Goal: Information Seeking & Learning: Learn about a topic

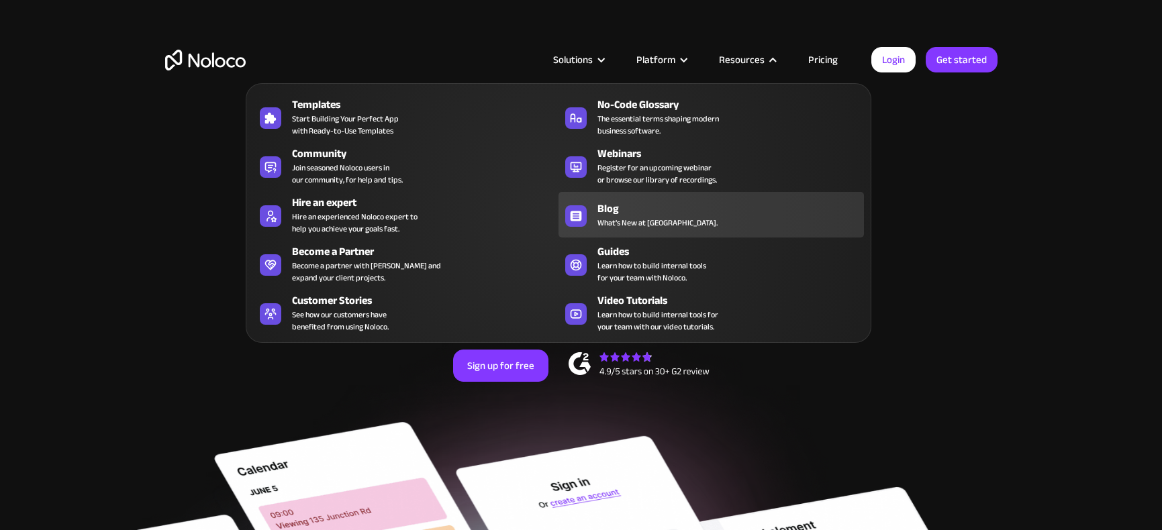
click at [640, 218] on span "What's New at [GEOGRAPHIC_DATA]." at bounding box center [658, 223] width 120 height 12
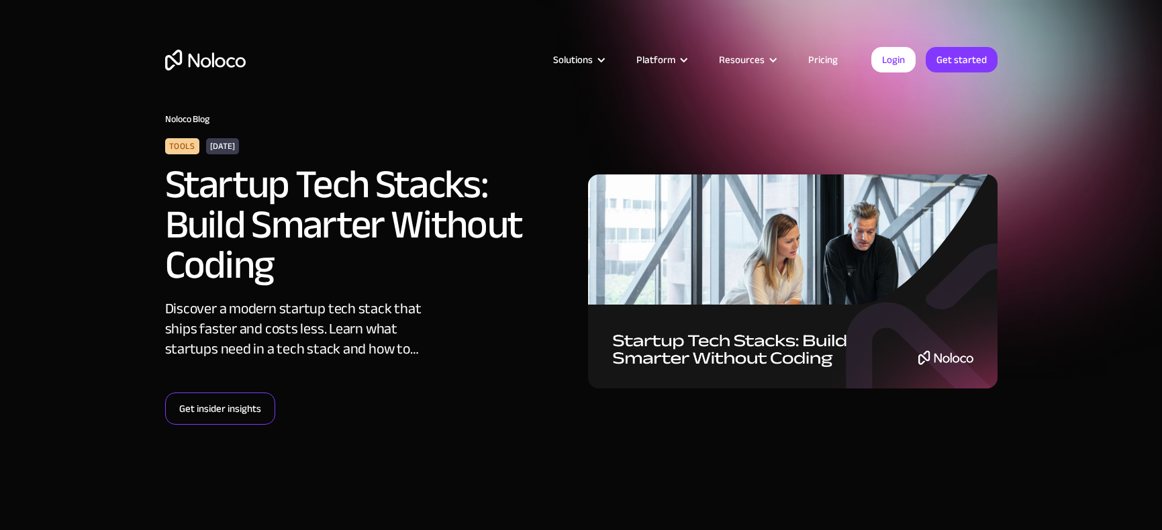
click at [218, 408] on link "Get insider insights" at bounding box center [220, 409] width 110 height 32
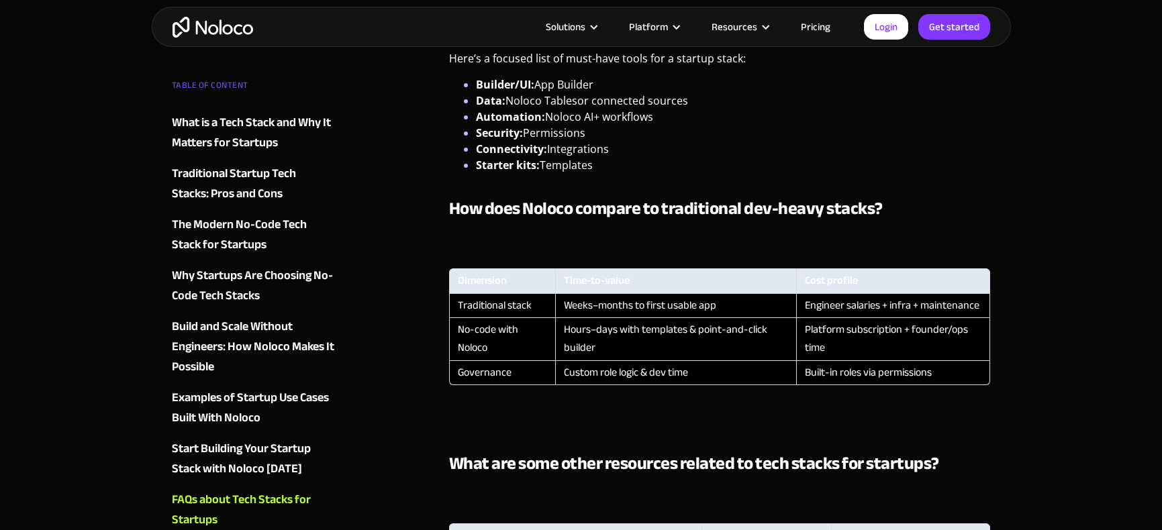
scroll to position [3264, 0]
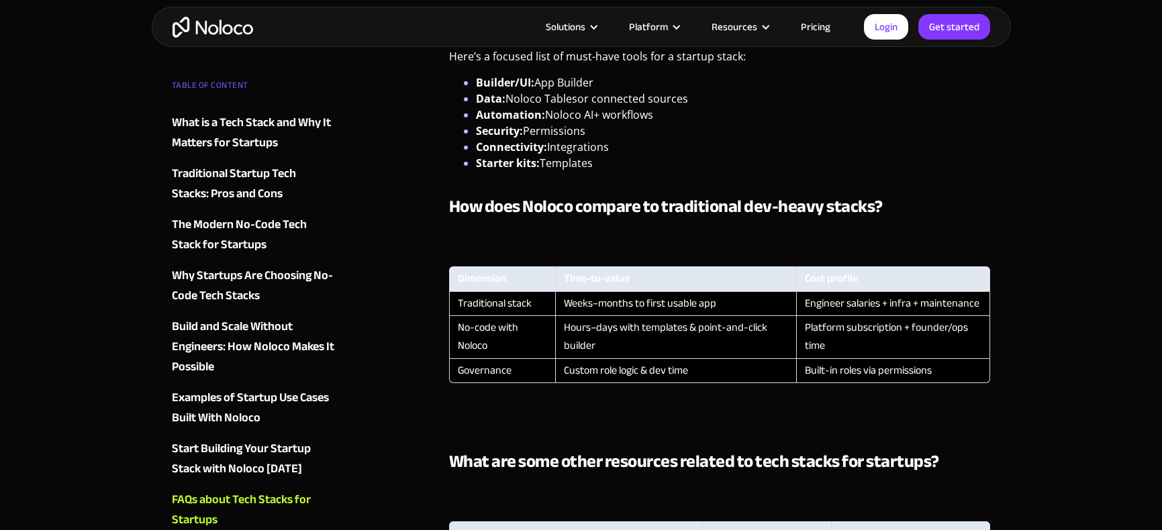
click at [485, 302] on td "Traditional stack" at bounding box center [502, 304] width 106 height 24
click at [489, 305] on td "Traditional stack" at bounding box center [502, 304] width 106 height 24
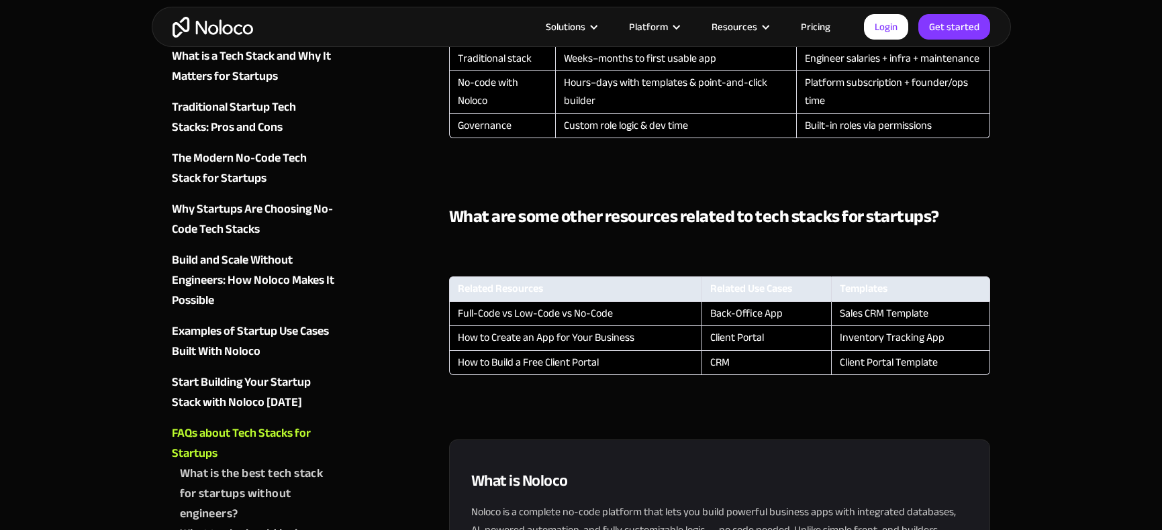
scroll to position [3578, 0]
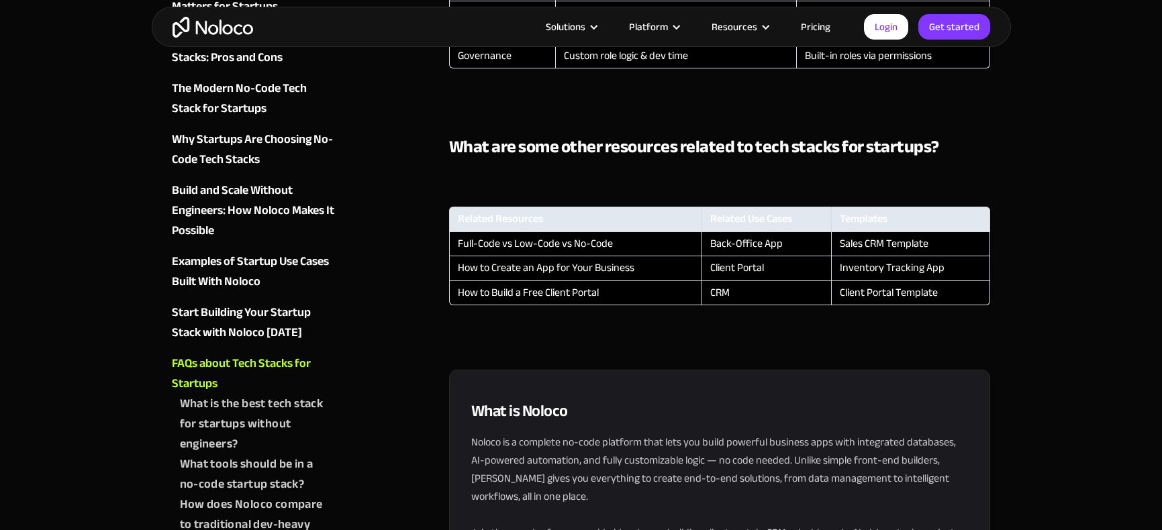
click at [530, 247] on td "Full-Code vs Low-Code vs No-Code" at bounding box center [575, 244] width 253 height 24
click at [527, 238] on td "Full-Code vs Low-Code vs No-Code" at bounding box center [575, 244] width 253 height 24
click at [751, 242] on td "Back-Office App" at bounding box center [766, 244] width 129 height 24
click at [929, 247] on td "Sales CRM Template" at bounding box center [911, 244] width 160 height 24
click at [927, 296] on td "Client Portal Template" at bounding box center [911, 293] width 160 height 24
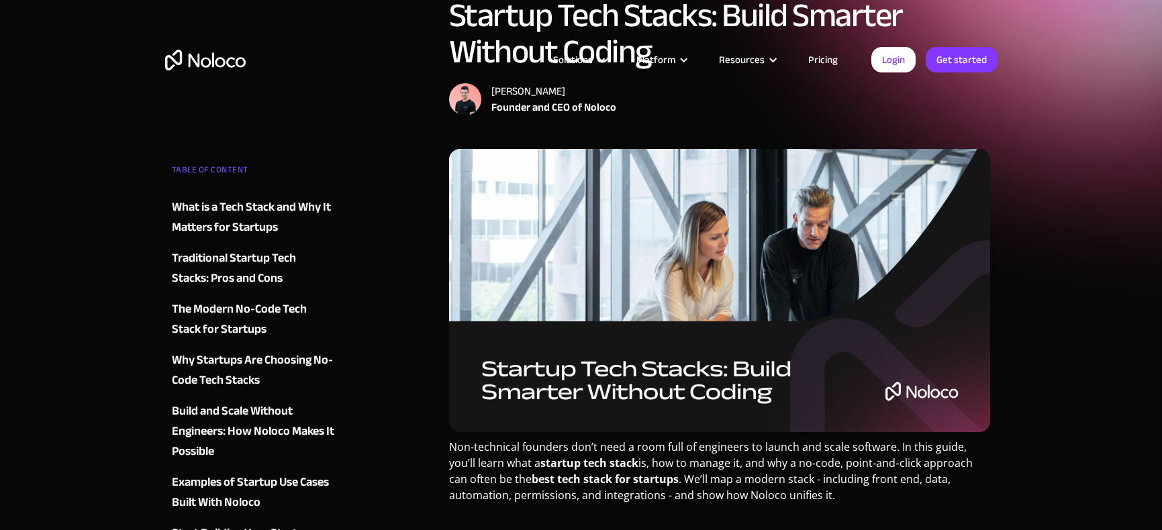
scroll to position [0, 0]
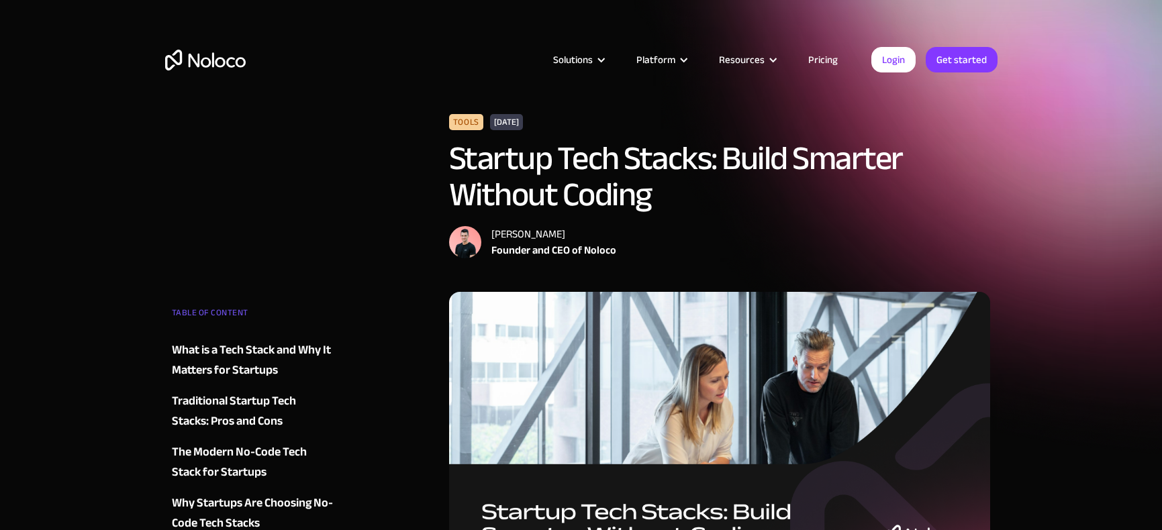
click at [1014, 120] on div "Solutions Use Cases Business Types Project Management Keep track of customers, …" at bounding box center [581, 63] width 1162 height 126
